Goal: Information Seeking & Learning: Learn about a topic

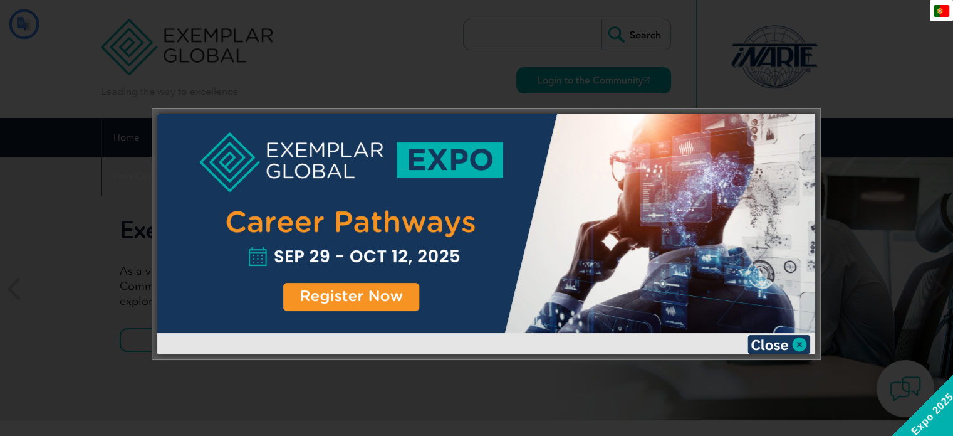
type input "Procurar"
click at [799, 343] on img at bounding box center [779, 344] width 63 height 19
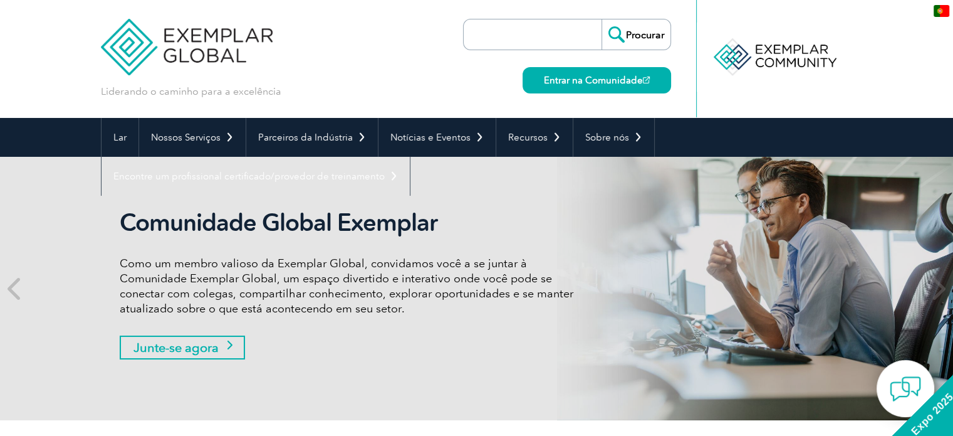
click at [203, 349] on font "Junte-se agora" at bounding box center [176, 347] width 85 height 15
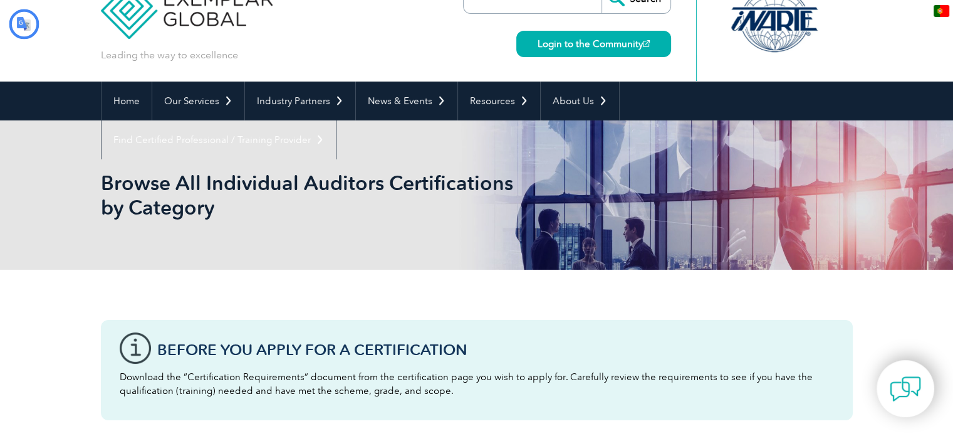
type input "Procurar"
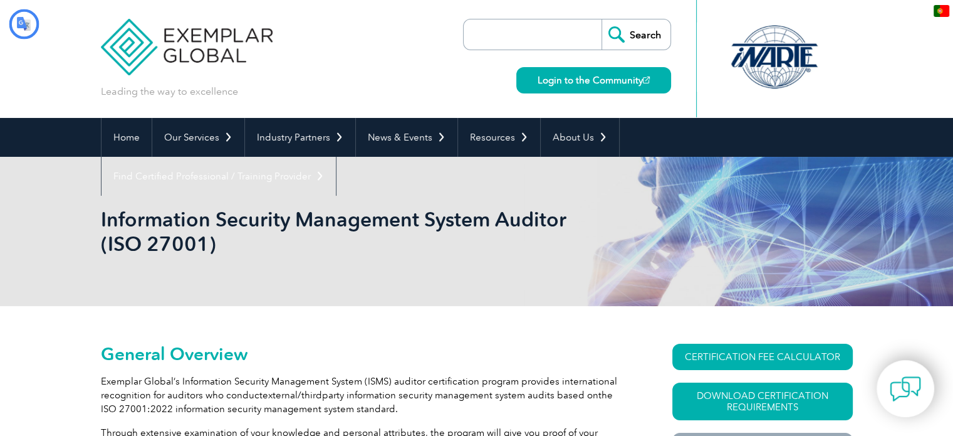
type input "Procurar"
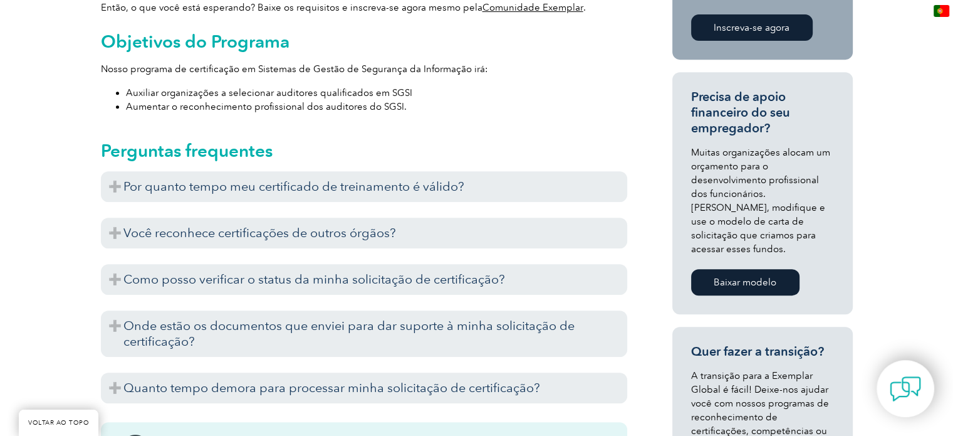
scroll to position [564, 0]
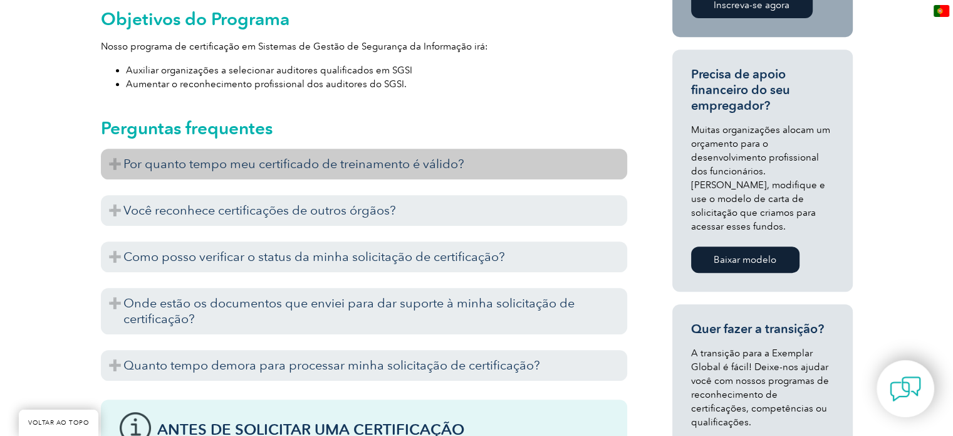
click at [416, 156] on font "Por quanto tempo meu certificado de treinamento é válido?" at bounding box center [293, 163] width 341 height 15
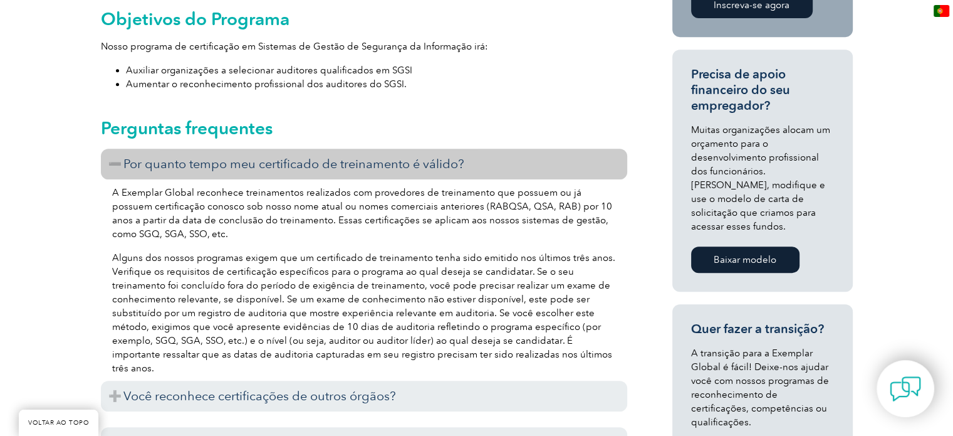
click at [416, 156] on font "Por quanto tempo meu certificado de treinamento é válido?" at bounding box center [293, 163] width 341 height 15
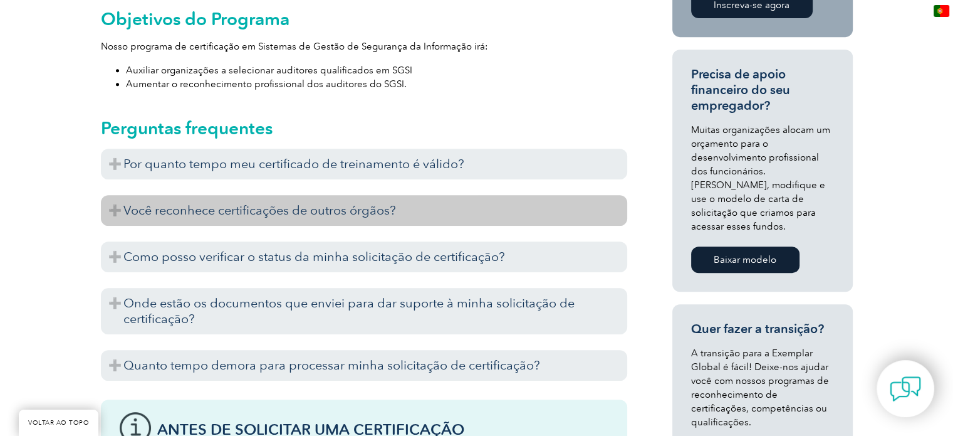
click at [319, 202] on font "Você reconhece certificações de outros órgãos?" at bounding box center [259, 209] width 273 height 15
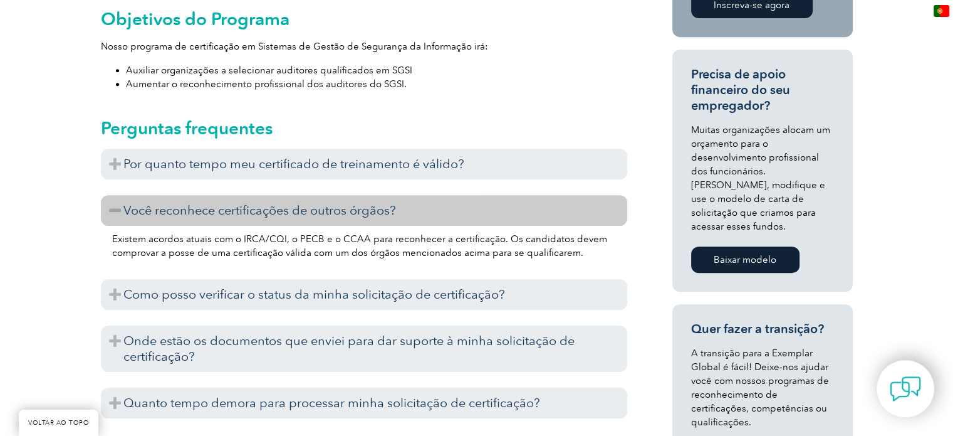
click at [333, 202] on font "Você reconhece certificações de outros órgãos?" at bounding box center [259, 209] width 273 height 15
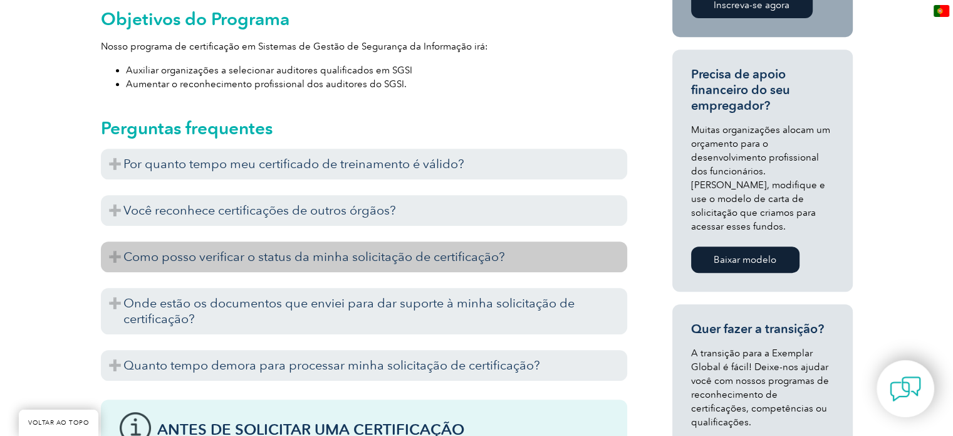
click at [318, 249] on font "Como posso verificar o status da minha solicitação de certificação?" at bounding box center [314, 256] width 382 height 15
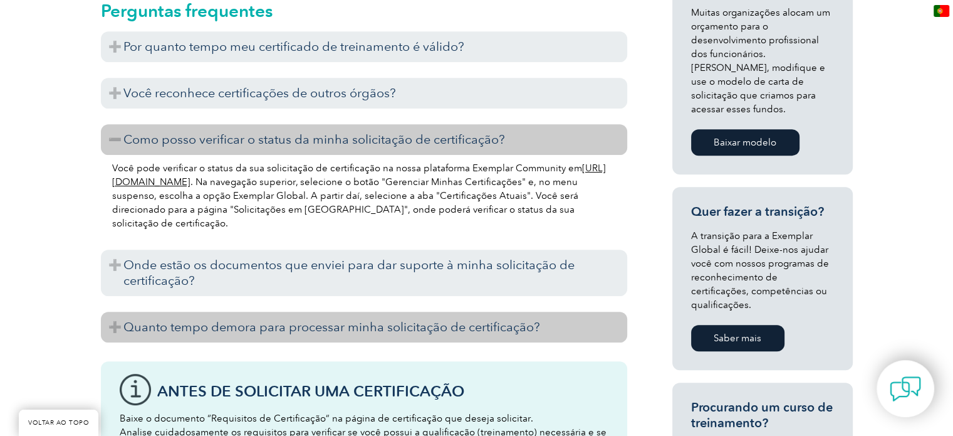
scroll to position [690, 0]
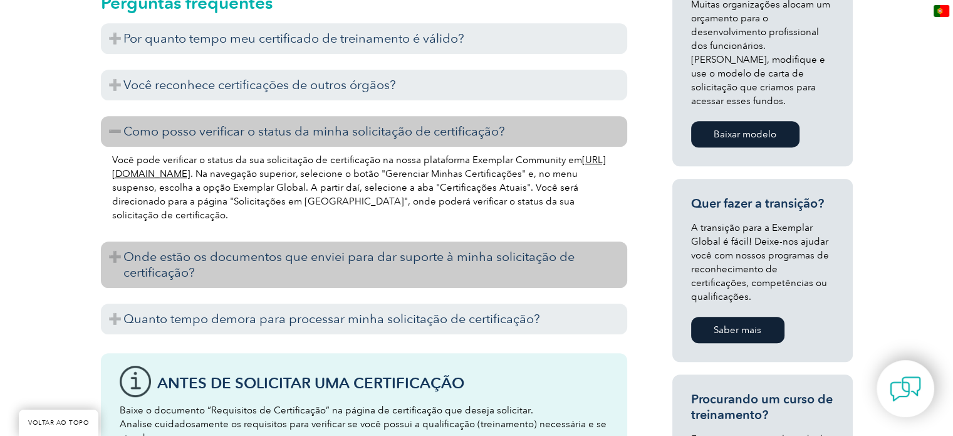
click at [337, 249] on font "Onde estão os documentos que enviei para dar suporte à minha solicitação de cer…" at bounding box center [348, 264] width 451 height 31
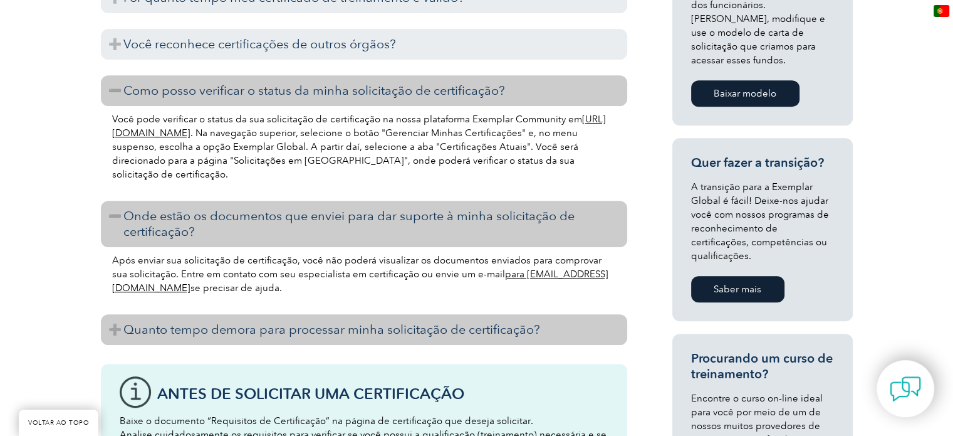
scroll to position [752, 0]
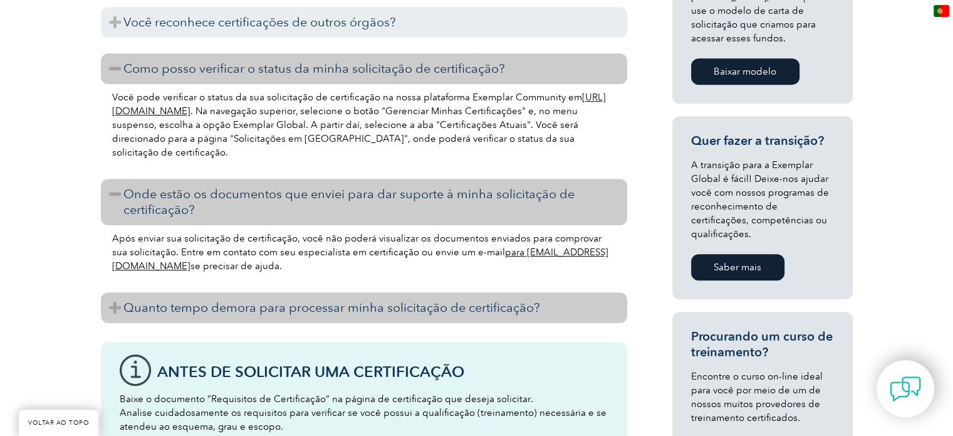
click at [311, 300] on font "Quanto tempo demora para processar minha solicitação de certificação?" at bounding box center [331, 307] width 417 height 15
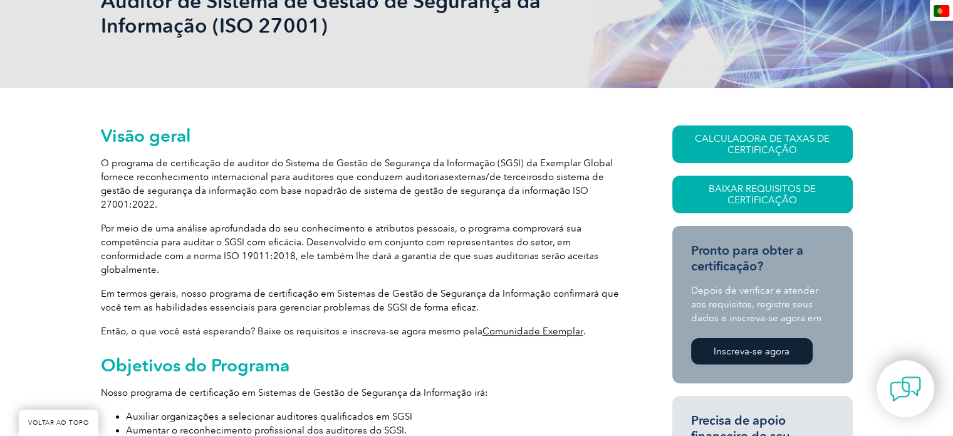
scroll to position [251, 0]
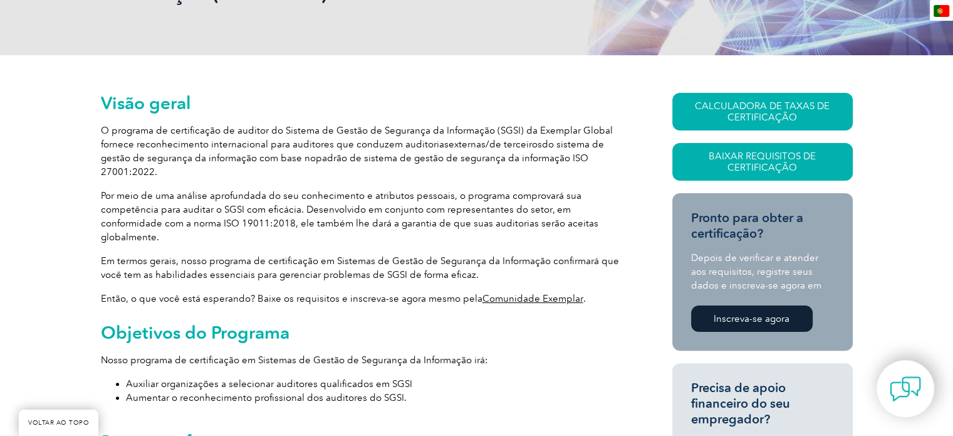
click at [752, 320] on font "Inscreva-se agora" at bounding box center [752, 318] width 76 height 11
